Goal: Complete application form: Complete application form

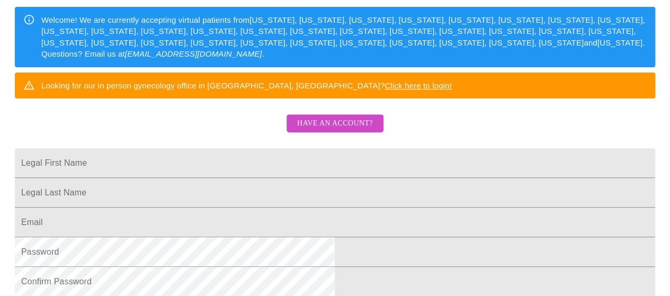
scroll to position [157, 0]
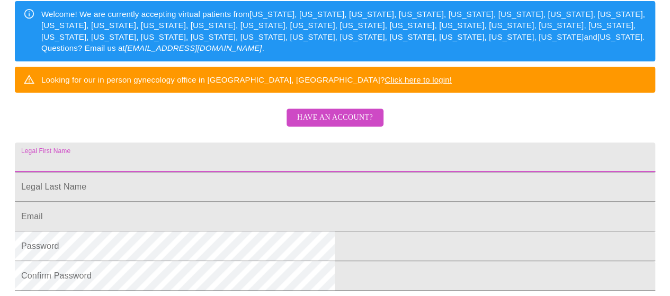
click at [199, 172] on input "Legal First Name" at bounding box center [335, 157] width 640 height 30
type input "[PERSON_NAME]"
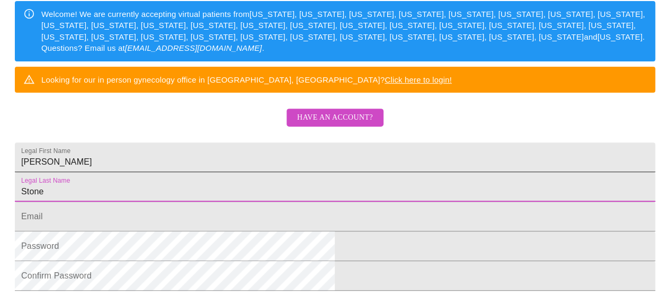
type input "Stone"
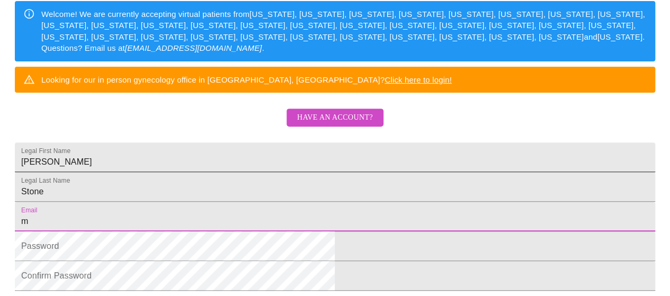
type input "[PERSON_NAME][EMAIL_ADDRESS][PERSON_NAME][DOMAIN_NAME]"
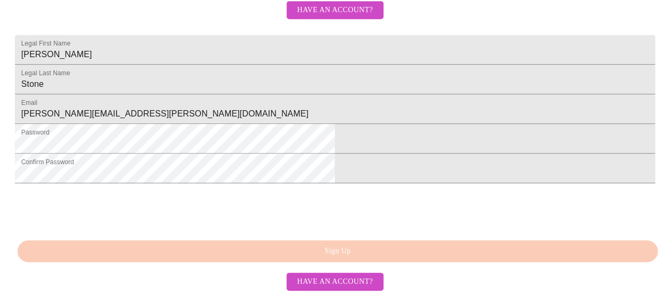
scroll to position [334, 0]
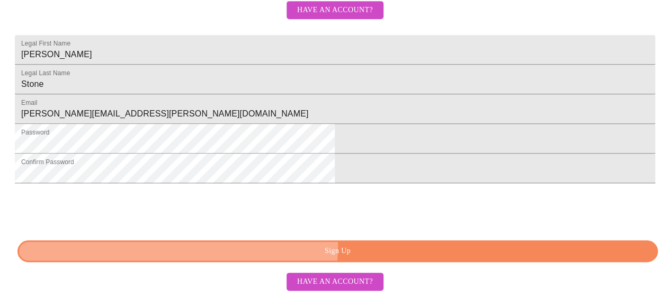
click at [331, 246] on span "Sign Up" at bounding box center [338, 251] width 616 height 13
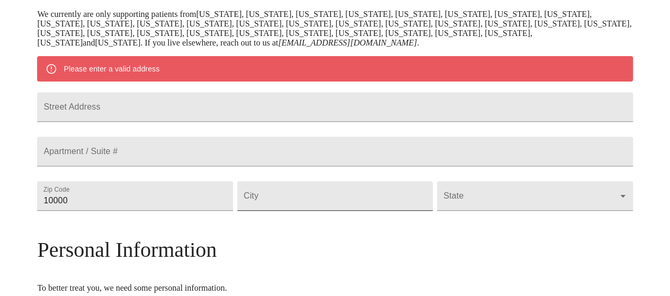
scroll to position [210, 0]
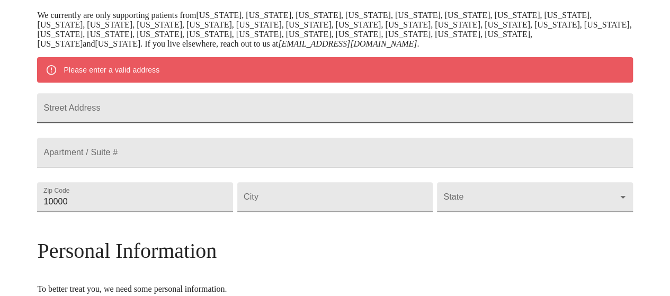
click at [137, 121] on input "Street Address" at bounding box center [334, 108] width 595 height 30
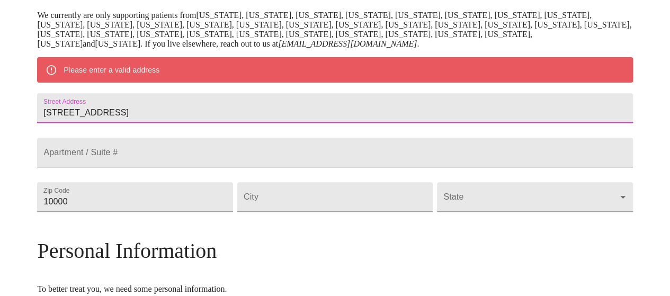
type input "[STREET_ADDRESS]"
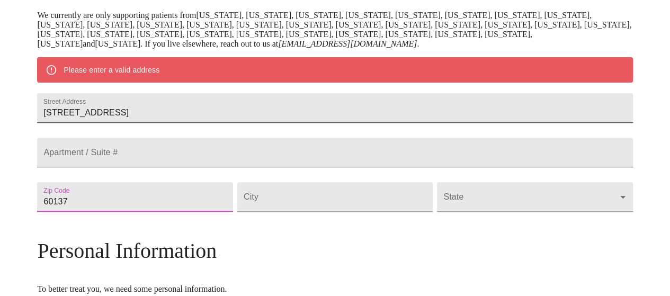
type input "60137"
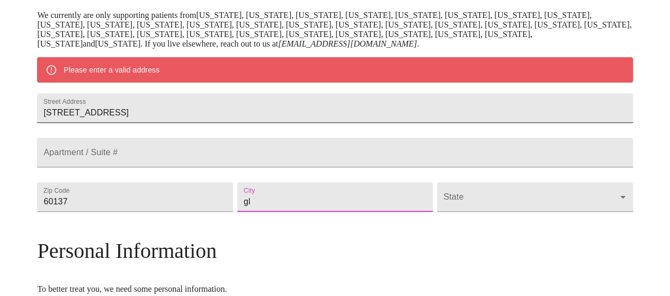
type input "g"
type input "[PERSON_NAME]"
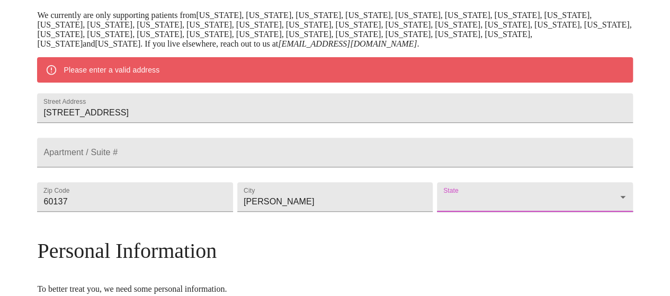
click at [551, 226] on body "MyMenopauseRx Welcome to MyMenopauseRx Since it's your first time here, you'll …" at bounding box center [334, 211] width 661 height 835
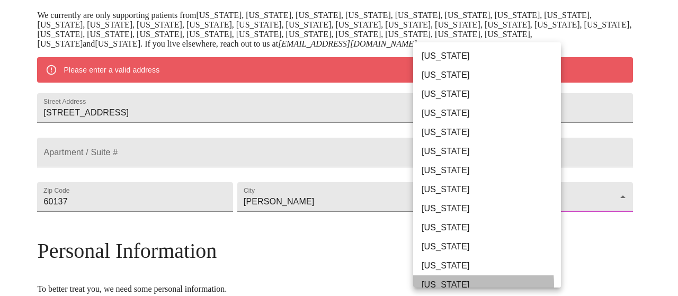
click at [445, 285] on li "[US_STATE]" at bounding box center [491, 284] width 156 height 19
type input "[US_STATE]"
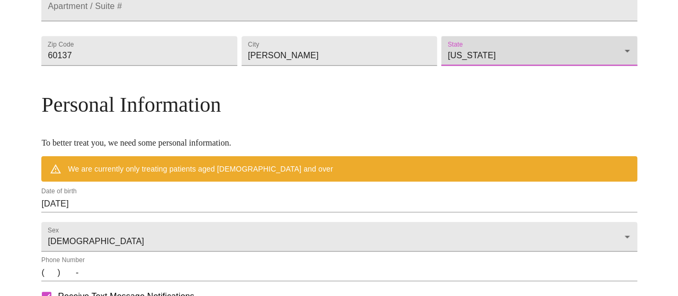
scroll to position [327, 0]
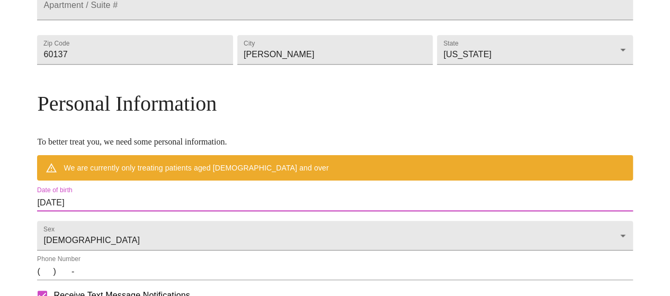
click at [223, 211] on input "[DATE]" at bounding box center [334, 202] width 595 height 17
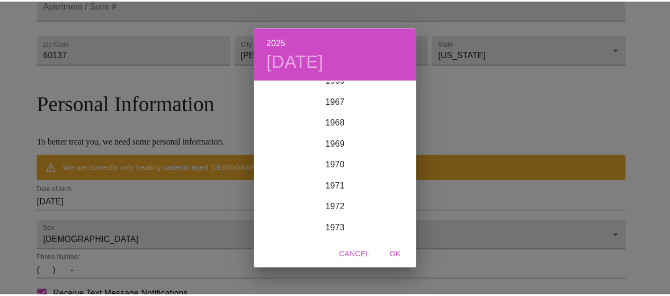
scroll to position [1399, 0]
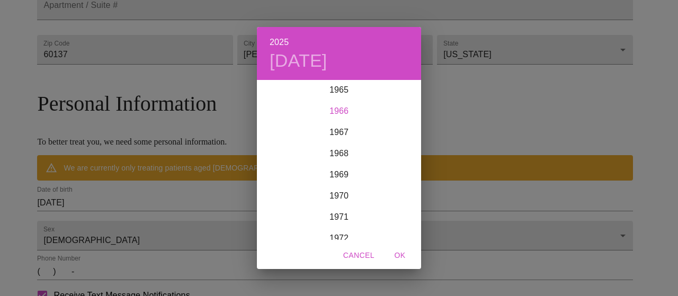
click at [341, 109] on div "1966" at bounding box center [339, 111] width 164 height 21
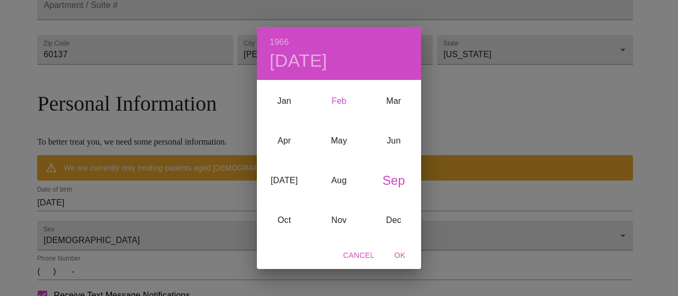
click at [341, 104] on div "Feb" at bounding box center [338, 101] width 55 height 40
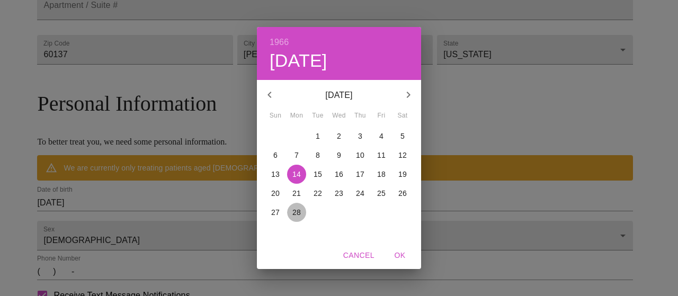
click at [299, 209] on p "28" at bounding box center [296, 212] width 8 height 11
click at [394, 239] on div "30 31 1 2 3 4 5 6 7 8 9 10 11 12 13 14 15 16 17 18 19 20 21 22 23 24 25 26 27 2…" at bounding box center [339, 184] width 164 height 114
click at [400, 256] on span "OK" at bounding box center [399, 255] width 25 height 13
type input "[DATE]"
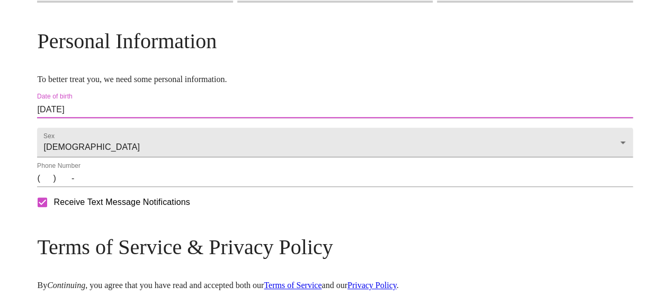
scroll to position [391, 0]
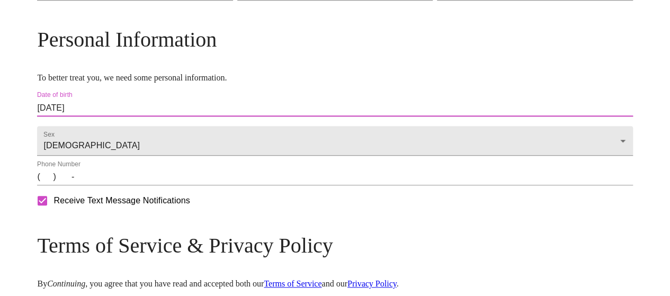
click at [115, 185] on input "(   )    -" at bounding box center [334, 176] width 595 height 17
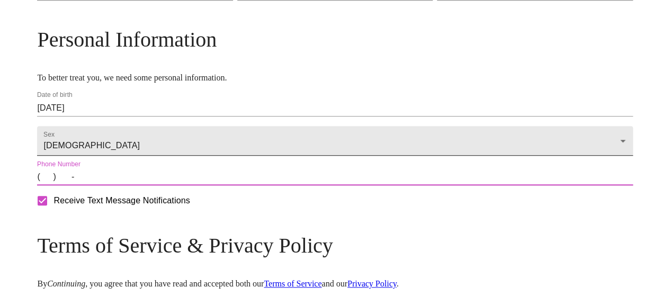
type input "[PHONE_NUMBER]"
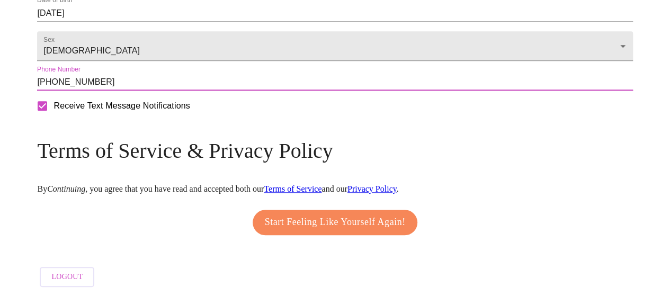
scroll to position [486, 0]
click at [309, 230] on span "Start Feeling Like Yourself Again!" at bounding box center [335, 221] width 141 height 17
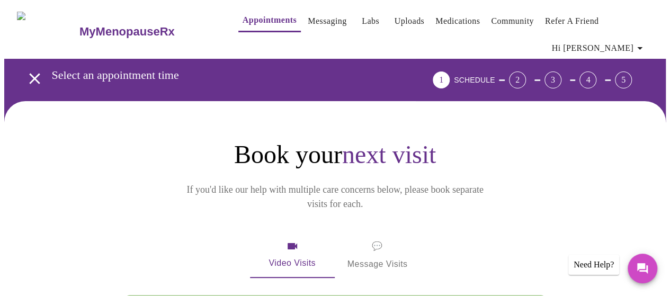
click at [623, 45] on span "Hi [PERSON_NAME]" at bounding box center [599, 48] width 94 height 15
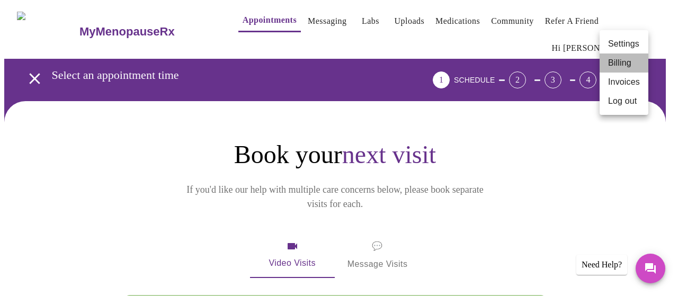
click at [613, 65] on li "Billing" at bounding box center [623, 62] width 49 height 19
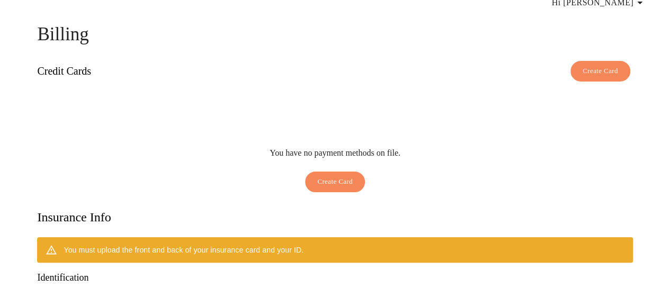
scroll to position [15, 0]
